Goal: Find contact information: Find contact information

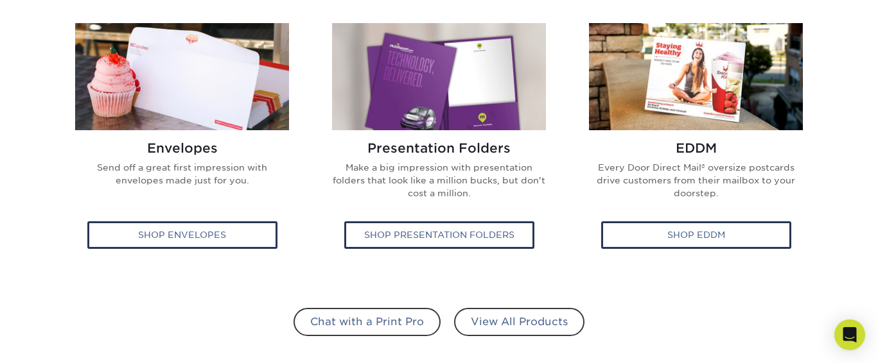
scroll to position [808, 0]
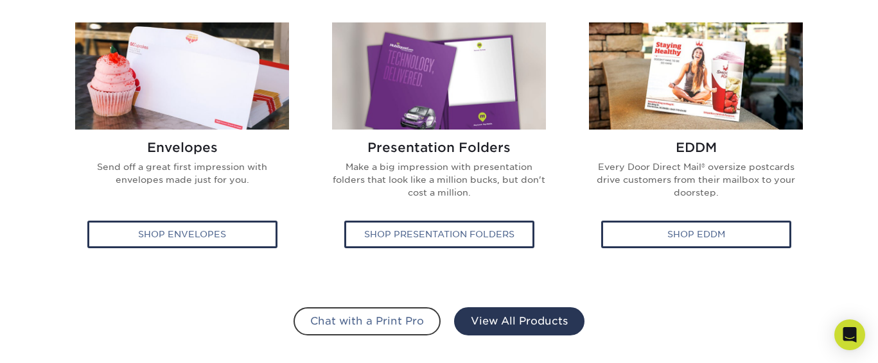
click at [480, 312] on link "View All Products" at bounding box center [519, 322] width 130 height 28
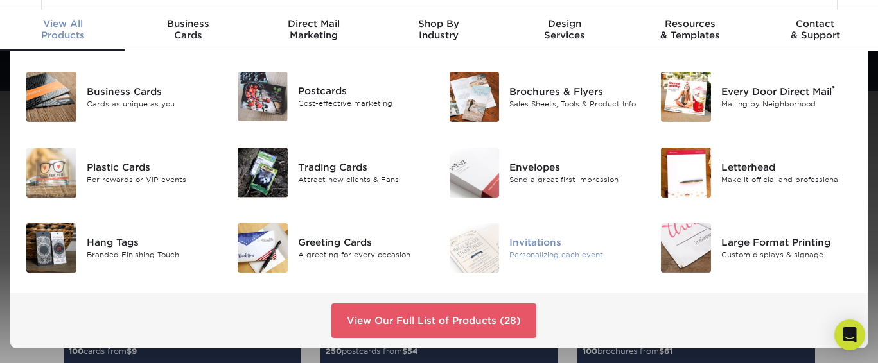
scroll to position [52, 0]
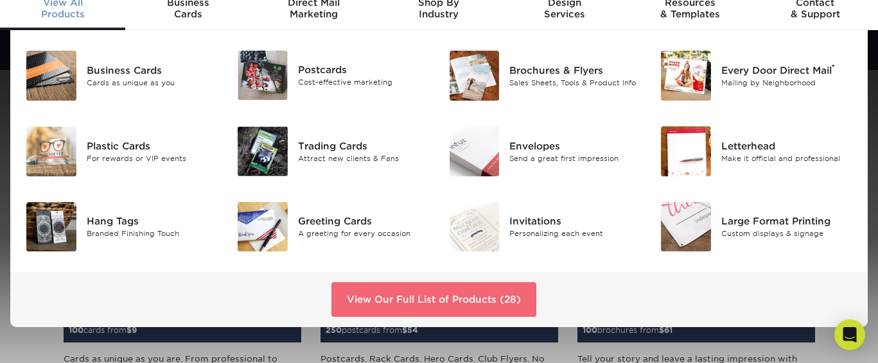
click at [451, 292] on link "View Our Full List of Products (28)" at bounding box center [433, 300] width 205 height 35
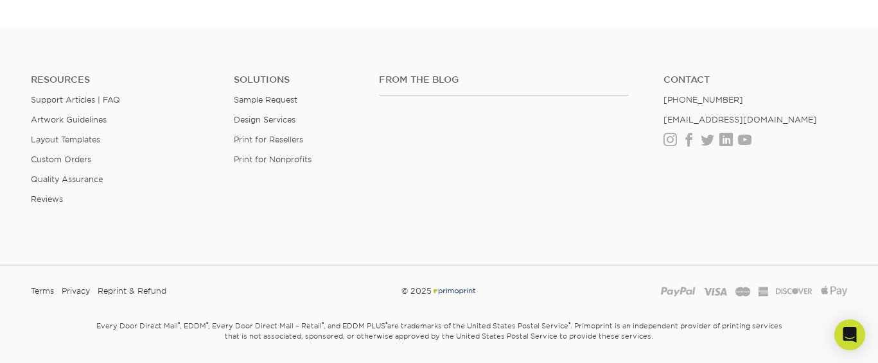
scroll to position [2496, 0]
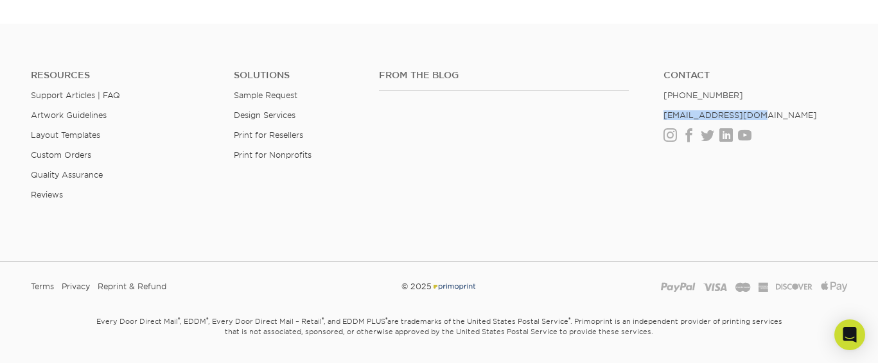
drag, startPoint x: 762, startPoint y: 117, endPoint x: 661, endPoint y: 119, distance: 100.8
click at [661, 119] on ul "Contact (888) 822-5815 info@primoprint.com Instagram Facebook Twitter LinkedIn …" at bounding box center [755, 106] width 203 height 72
copy link "[EMAIL_ADDRESS][DOMAIN_NAME]"
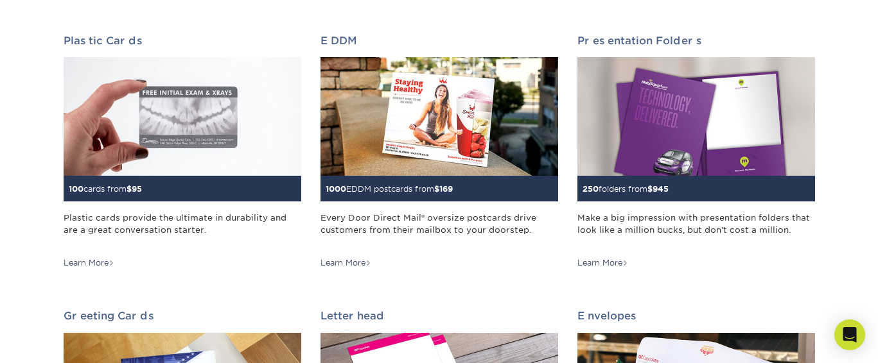
scroll to position [0, 0]
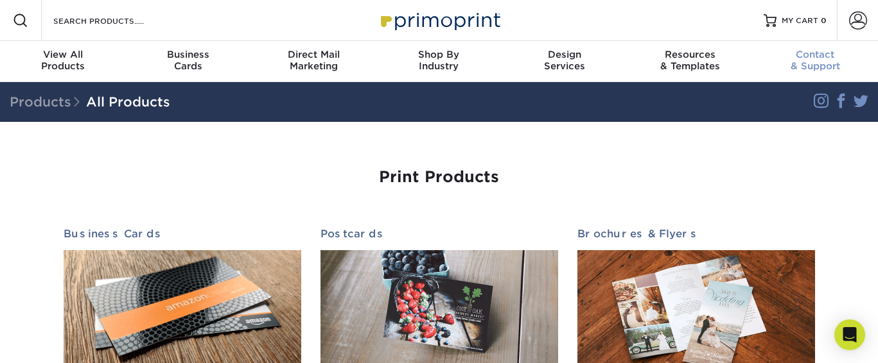
click at [826, 50] on span "Contact" at bounding box center [815, 55] width 125 height 12
